Goal: Information Seeking & Learning: Learn about a topic

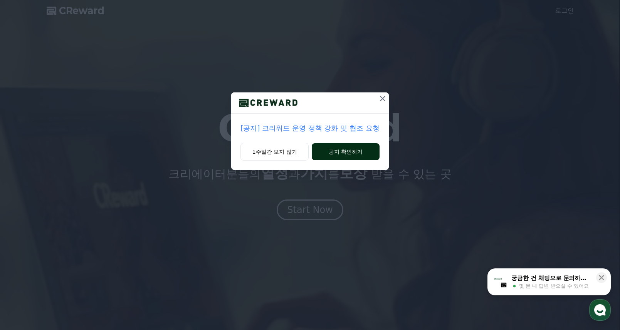
click at [338, 154] on button "공지 확인하기" at bounding box center [345, 151] width 67 height 17
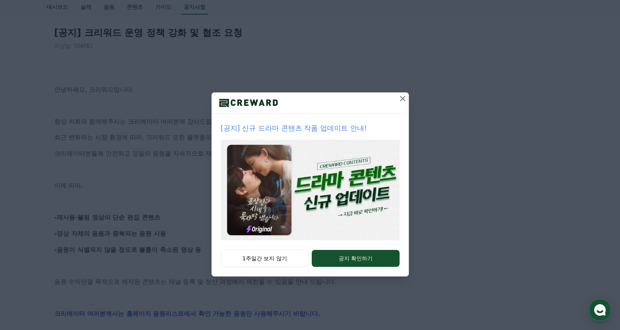
click at [403, 100] on icon at bounding box center [402, 98] width 5 height 5
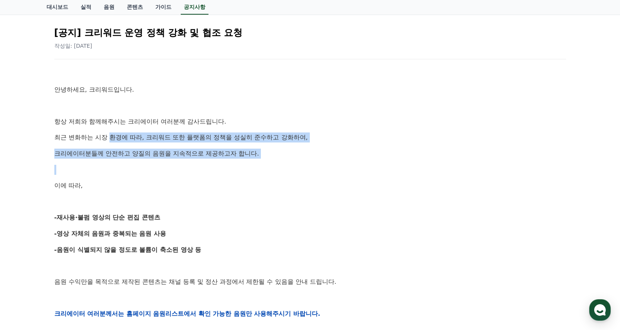
drag, startPoint x: 113, startPoint y: 135, endPoint x: 356, endPoint y: 168, distance: 245.8
click at [318, 167] on div "안녕하세요, 크리워드입니다. 항상 저희와 함께해주시는 크리에이터 여러분께 감사드립니다. 최근 변화하는 시장 환경에 따라, 크리워드 또한 플랫폼…" at bounding box center [310, 314] width 512 height 490
click at [343, 164] on div "안녕하세요, 크리워드입니다. 항상 저희와 함께해주시는 크리에이터 여러분께 감사드립니다. 최근 변화하는 시장 환경에 따라, 크리워드 또한 플랫폼…" at bounding box center [310, 314] width 512 height 490
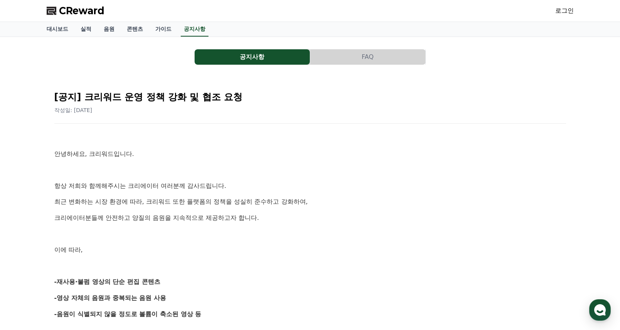
click at [87, 11] on span "CReward" at bounding box center [81, 11] width 45 height 12
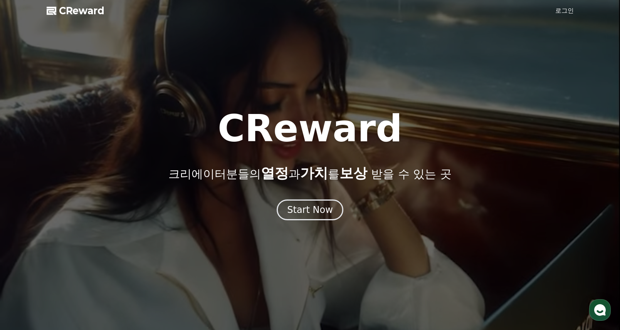
click at [87, 11] on span "CReward" at bounding box center [81, 11] width 45 height 12
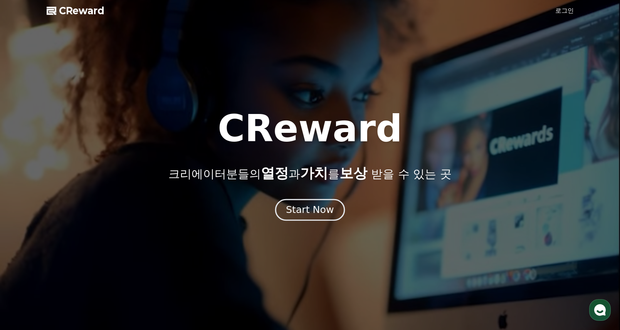
click at [313, 218] on button "Start Now" at bounding box center [310, 210] width 70 height 22
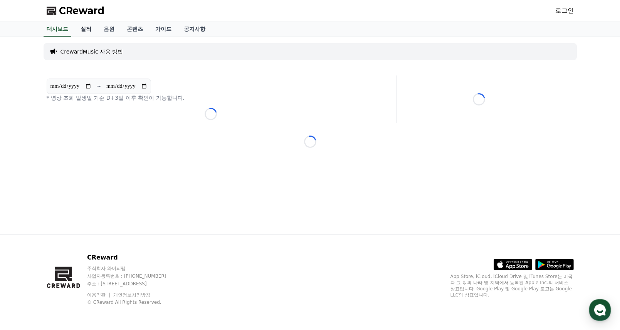
click at [91, 27] on link "실적" at bounding box center [85, 29] width 23 height 15
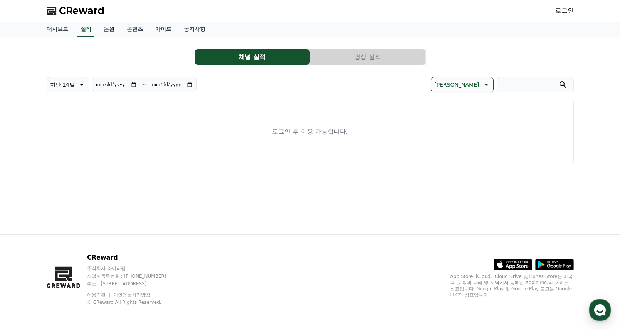
click at [118, 28] on link "음원" at bounding box center [108, 29] width 23 height 15
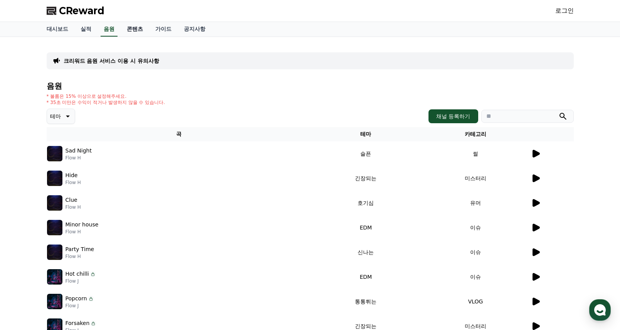
click at [139, 31] on link "콘텐츠" at bounding box center [135, 29] width 29 height 15
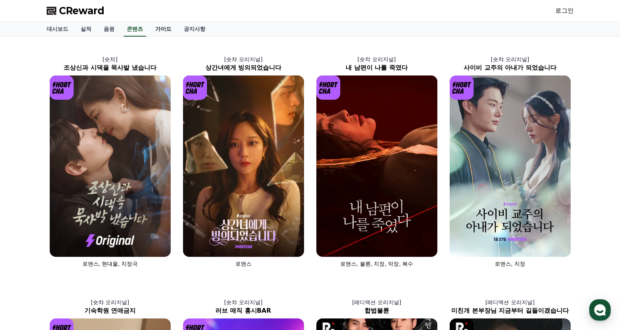
click at [171, 30] on link "가이드" at bounding box center [163, 29] width 29 height 15
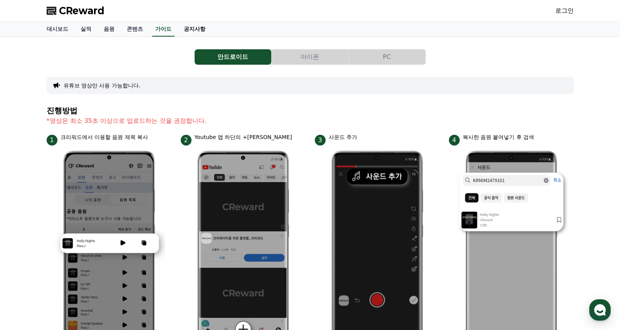
click at [197, 30] on link "공지사항" at bounding box center [195, 29] width 34 height 15
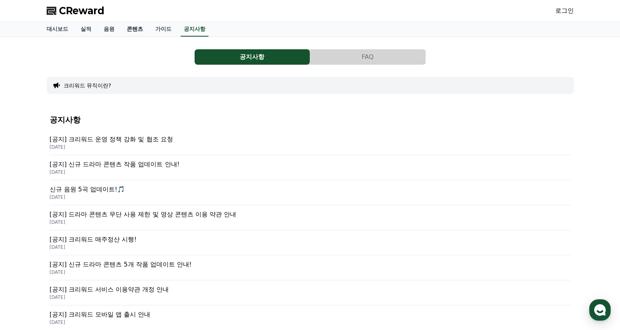
click at [134, 28] on link "콘텐츠" at bounding box center [135, 29] width 29 height 15
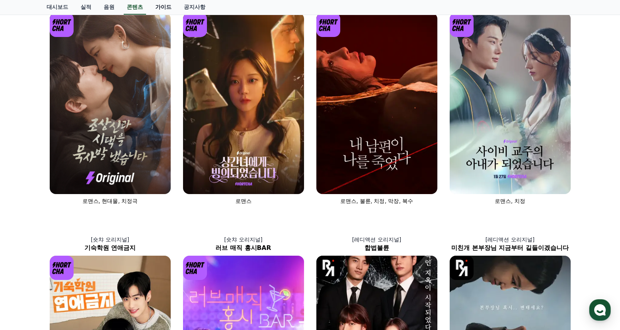
scroll to position [64, 0]
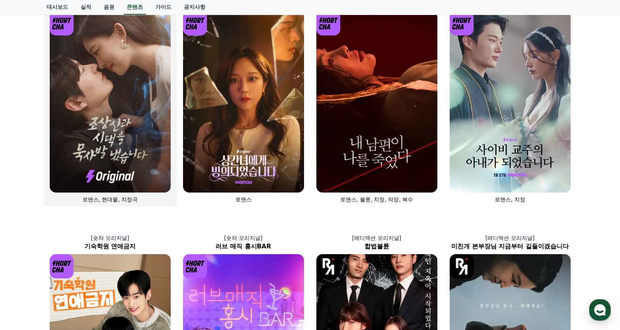
click at [135, 110] on img at bounding box center [110, 101] width 121 height 181
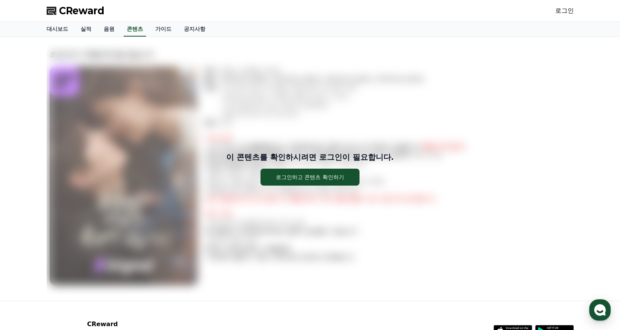
click at [135, 110] on div "이 콘텐츠를 확인하시려면 로그인이 필요합니다. 로그인하고 콘텐츠 확인하기" at bounding box center [310, 169] width 527 height 252
click at [353, 73] on div "이 콘텐츠를 확인하시려면 로그인이 필요합니다. 로그인하고 콘텐츠 확인하기" at bounding box center [310, 169] width 527 height 252
click at [512, 60] on div "이 콘텐츠를 확인하시려면 로그인이 필요합니다. 로그인하고 콘텐츠 확인하기" at bounding box center [310, 169] width 527 height 252
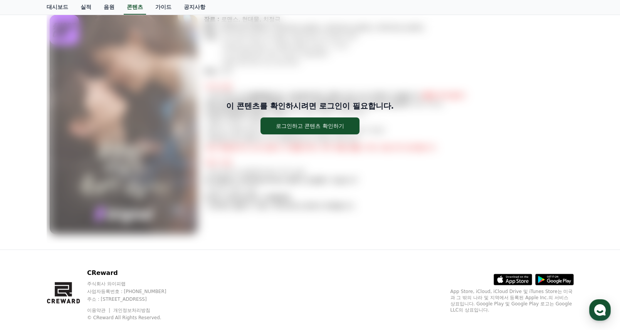
scroll to position [67, 0]
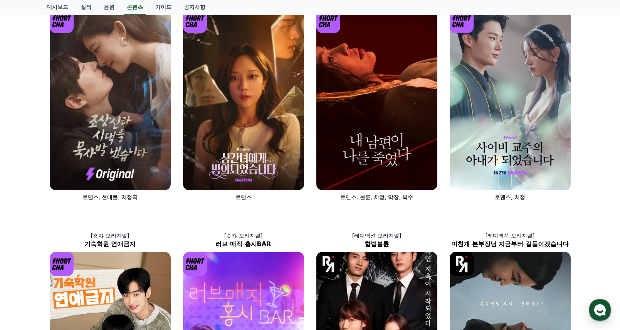
scroll to position [64, 0]
